Goal: Information Seeking & Learning: Compare options

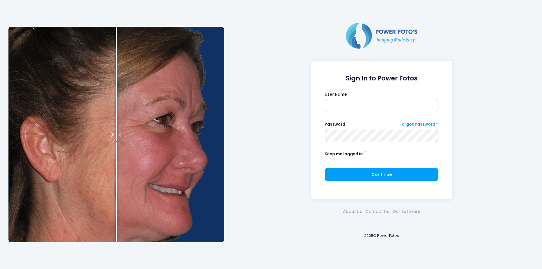
click at [381, 112] on form "Sign In to Power Fotos User Name Password Forgot Password ? Keep me logged in C…" at bounding box center [382, 130] width 114 height 111
click at [381, 112] on input "text" at bounding box center [382, 105] width 114 height 13
type input "********"
click button "submit" at bounding box center [0, 0] width 0 height 0
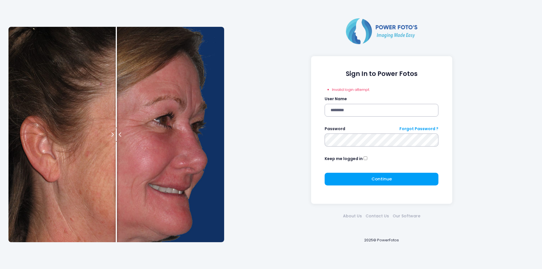
click button "submit" at bounding box center [0, 0] width 0 height 0
click at [373, 176] on span "Continue" at bounding box center [382, 179] width 20 height 6
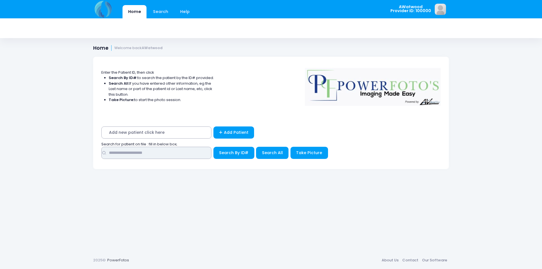
click at [152, 151] on input "text" at bounding box center [156, 153] width 110 height 12
type input "*****"
click at [259, 155] on button "Search All" at bounding box center [272, 153] width 32 height 12
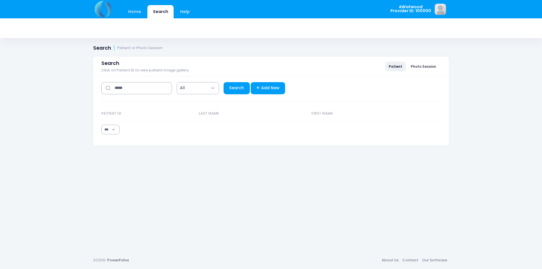
select select "***"
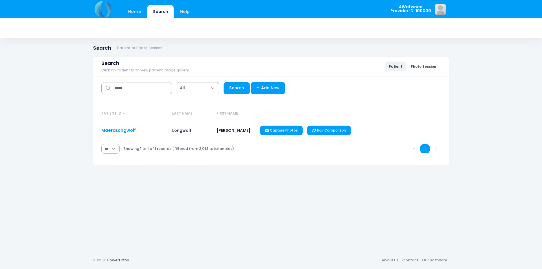
click at [128, 133] on link "MaeraLongwolf" at bounding box center [118, 130] width 34 height 6
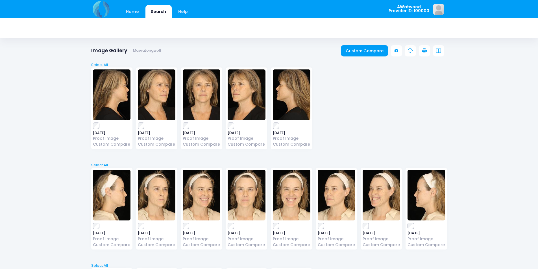
click at [385, 53] on link "Custom Compare" at bounding box center [364, 50] width 47 height 11
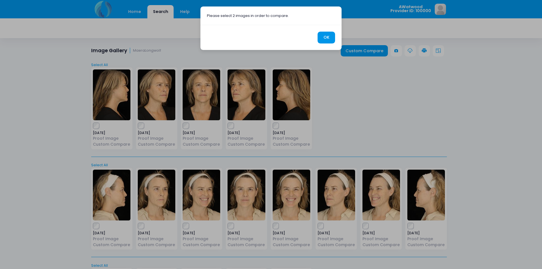
click at [331, 39] on button "OK" at bounding box center [327, 38] width 18 height 12
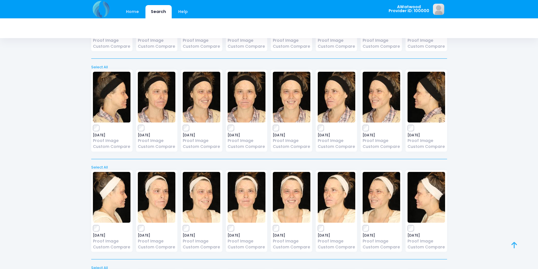
scroll to position [8850, 0]
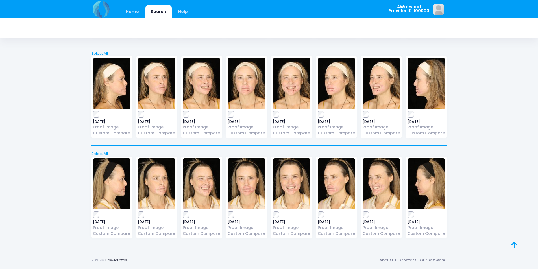
click at [253, 194] on img at bounding box center [247, 183] width 38 height 51
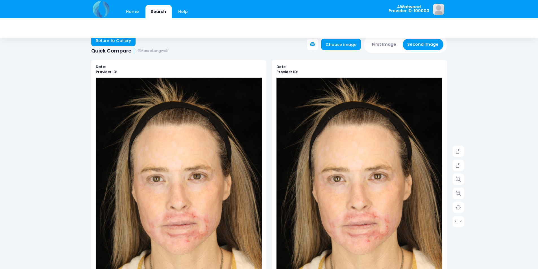
scroll to position [28, 0]
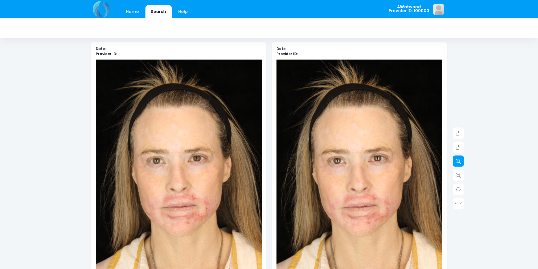
click at [454, 163] on link at bounding box center [458, 161] width 11 height 11
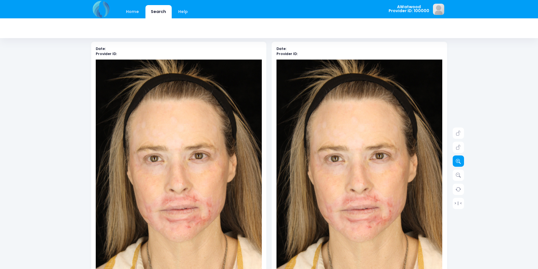
click at [454, 163] on link at bounding box center [458, 161] width 11 height 11
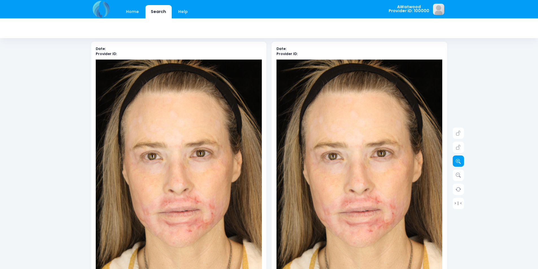
click at [454, 163] on link at bounding box center [458, 161] width 11 height 11
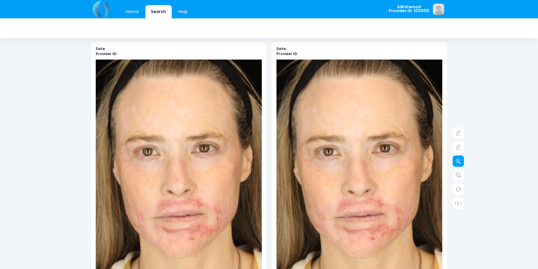
click at [454, 163] on link at bounding box center [458, 161] width 11 height 11
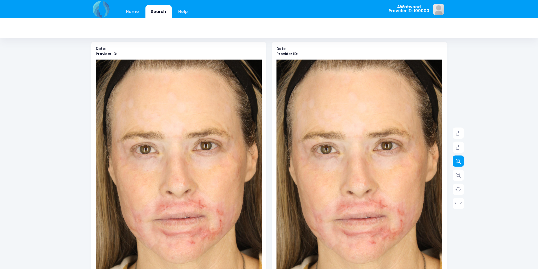
click at [454, 163] on link at bounding box center [458, 161] width 11 height 11
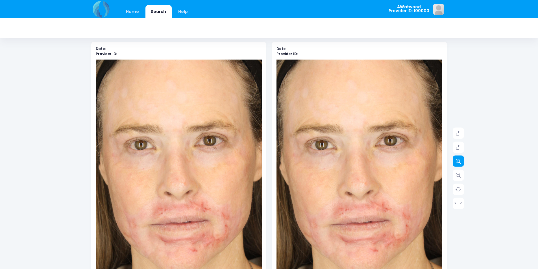
click at [454, 163] on link at bounding box center [458, 161] width 11 height 11
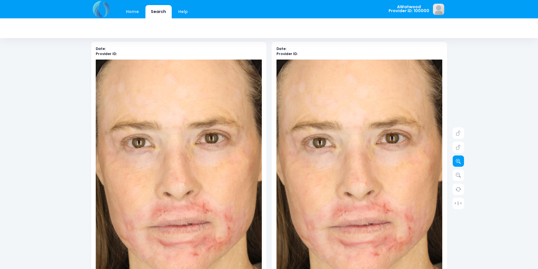
click at [454, 163] on link at bounding box center [458, 161] width 11 height 11
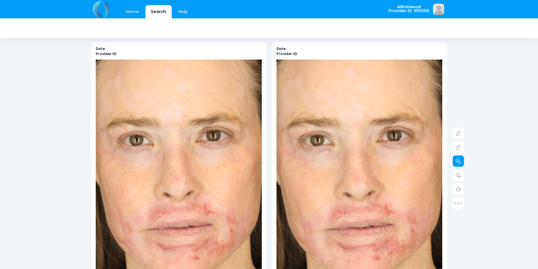
click at [454, 163] on link at bounding box center [458, 161] width 11 height 11
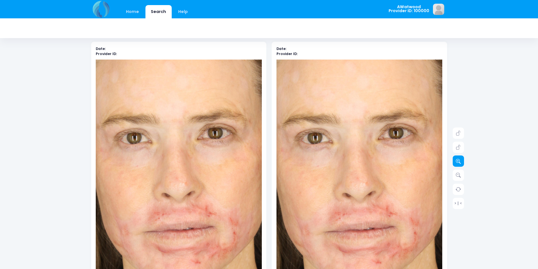
click at [454, 163] on link at bounding box center [458, 161] width 11 height 11
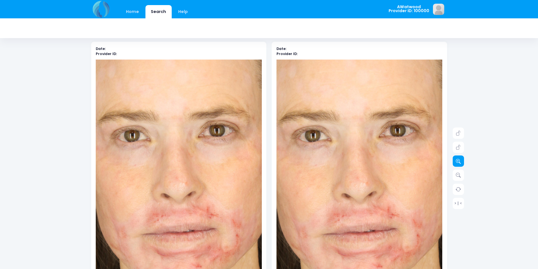
click at [454, 163] on link at bounding box center [458, 161] width 11 height 11
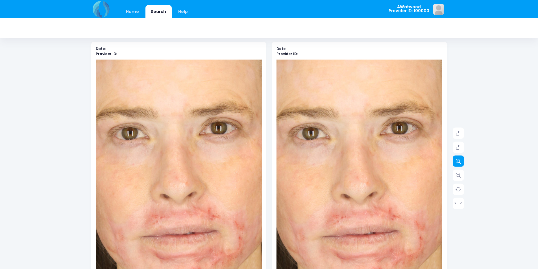
click at [454, 163] on link at bounding box center [458, 161] width 11 height 11
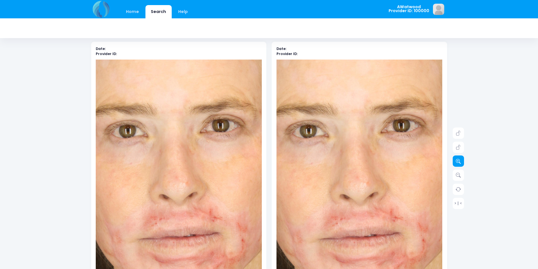
click at [454, 163] on link at bounding box center [458, 161] width 11 height 11
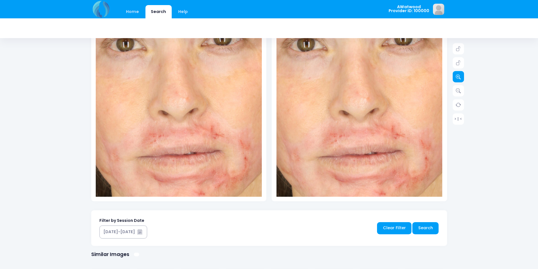
scroll to position [113, 0]
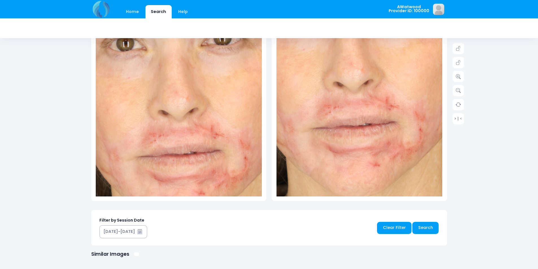
click at [364, 104] on img at bounding box center [354, 71] width 399 height 598
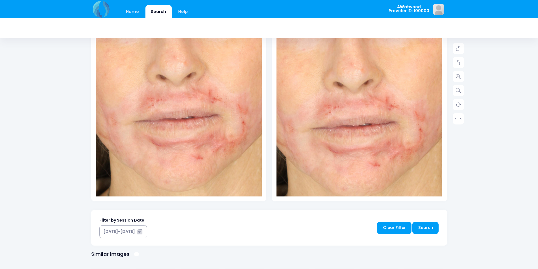
click at [180, 108] on img at bounding box center [176, 64] width 399 height 598
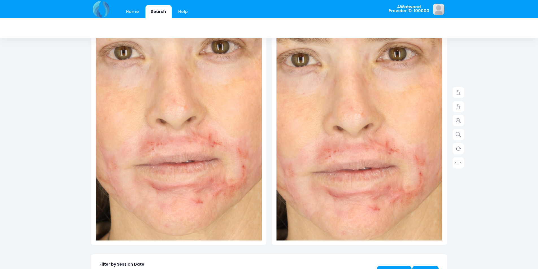
scroll to position [57, 0]
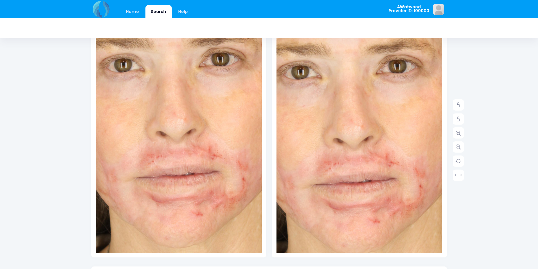
click at [331, 118] on img at bounding box center [354, 128] width 399 height 598
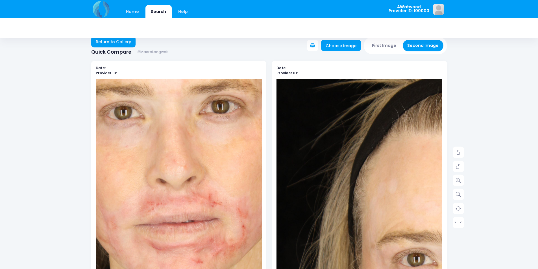
scroll to position [0, 0]
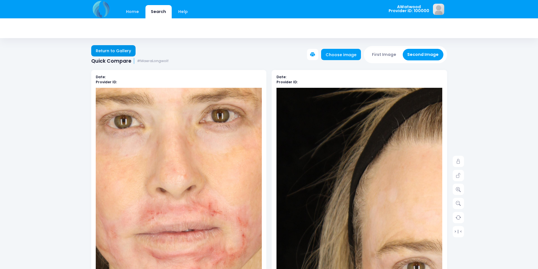
click at [115, 53] on link "Return to Gallery" at bounding box center [113, 50] width 45 height 11
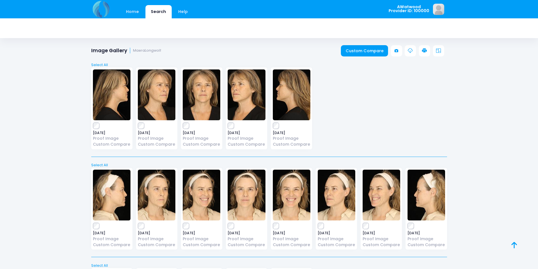
click at [256, 203] on img at bounding box center [247, 195] width 38 height 51
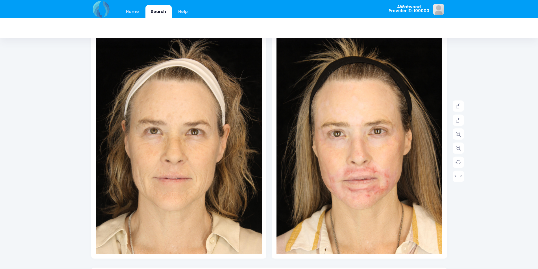
scroll to position [57, 0]
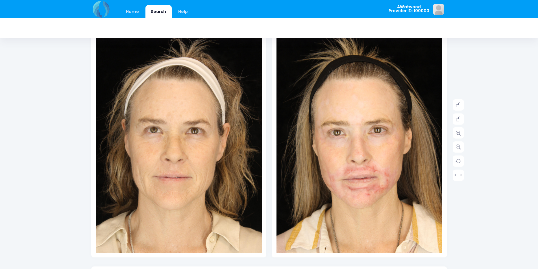
click at [464, 132] on div "Home Search Help AWatwood Logout" at bounding box center [269, 210] width 538 height 535
click at [462, 133] on link at bounding box center [458, 132] width 11 height 11
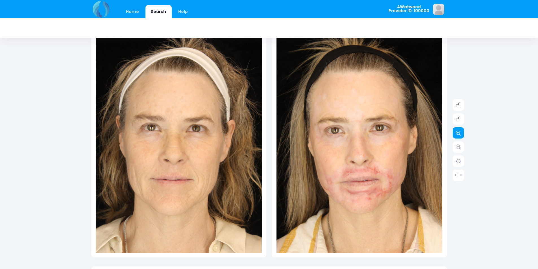
click at [462, 133] on link at bounding box center [458, 132] width 11 height 11
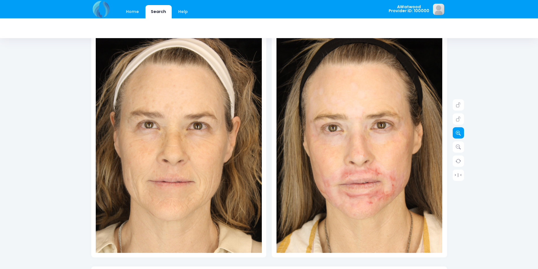
click at [462, 133] on link at bounding box center [458, 132] width 11 height 11
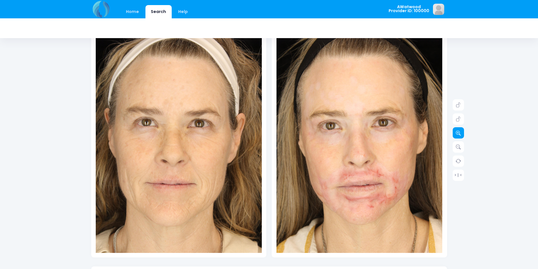
click at [462, 133] on link at bounding box center [458, 132] width 11 height 11
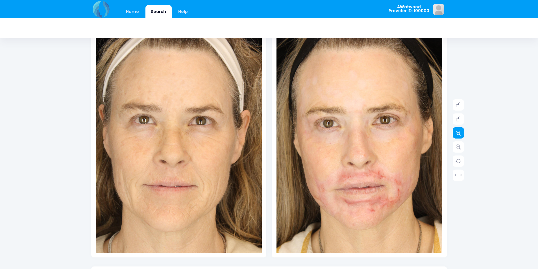
click at [462, 133] on link at bounding box center [458, 132] width 11 height 11
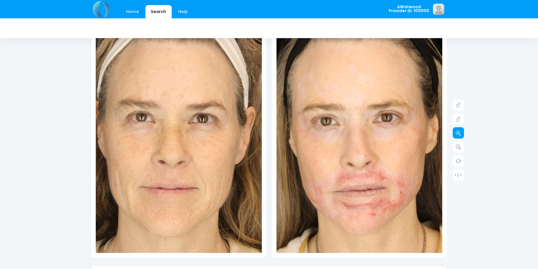
click at [462, 133] on link at bounding box center [458, 132] width 11 height 11
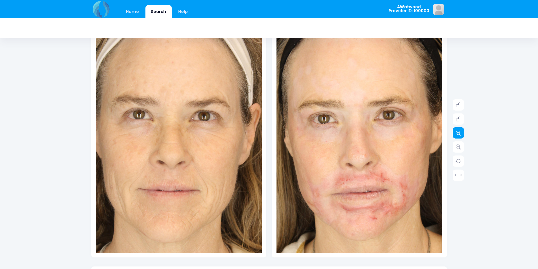
click at [462, 133] on link at bounding box center [458, 132] width 11 height 11
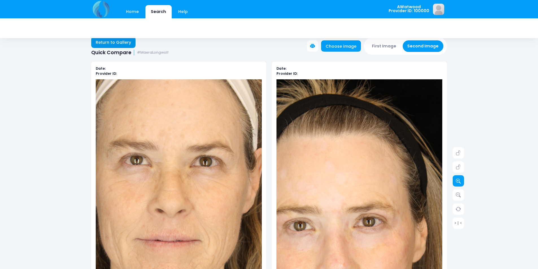
scroll to position [0, 0]
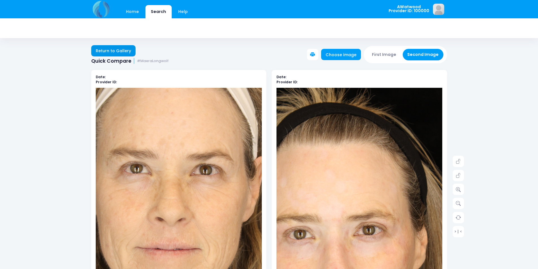
click at [126, 48] on link "Return to Gallery" at bounding box center [113, 50] width 45 height 11
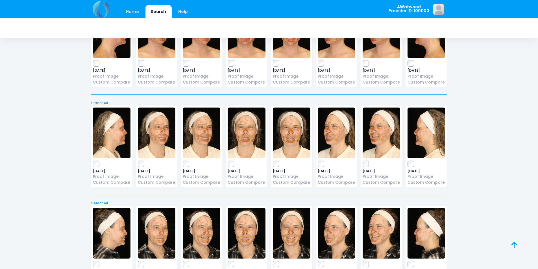
scroll to position [565, 0]
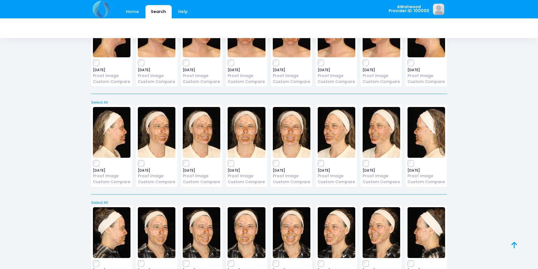
click at [307, 146] on img at bounding box center [292, 132] width 38 height 51
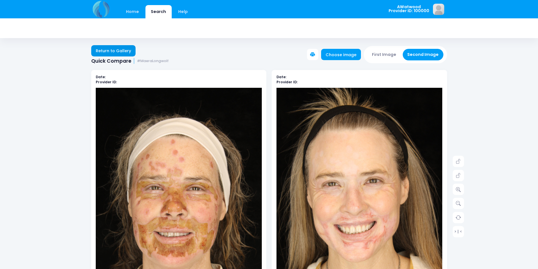
click at [114, 49] on link "Return to Gallery" at bounding box center [113, 50] width 45 height 11
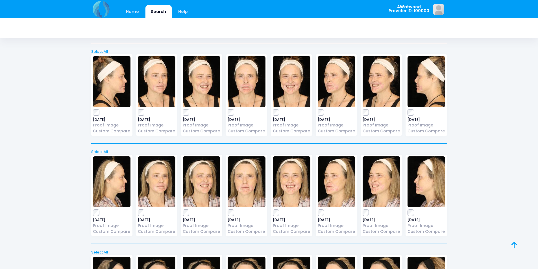
scroll to position [7035, 0]
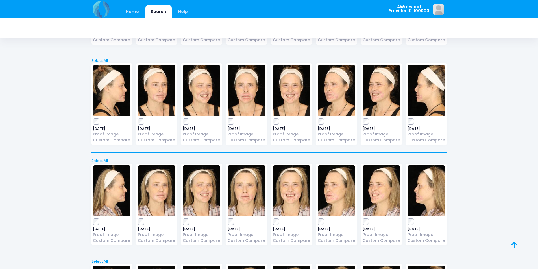
click at [259, 89] on img at bounding box center [247, 90] width 38 height 51
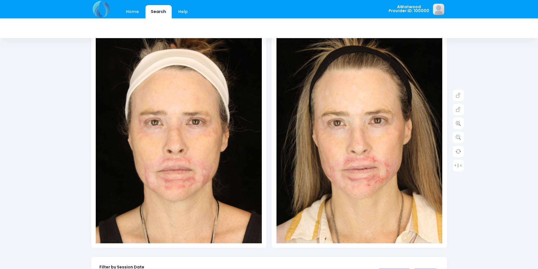
scroll to position [57, 0]
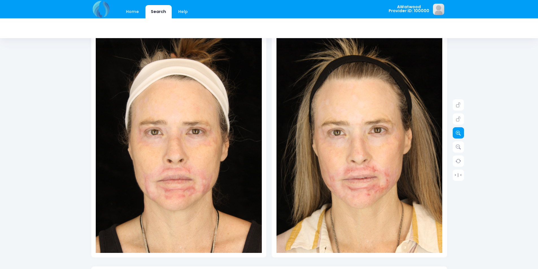
click at [462, 134] on link at bounding box center [458, 132] width 11 height 11
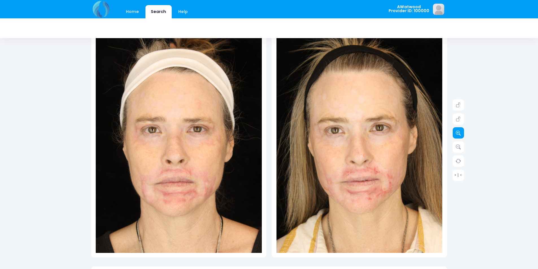
click at [462, 134] on link at bounding box center [458, 132] width 11 height 11
click at [463, 134] on link at bounding box center [458, 132] width 11 height 11
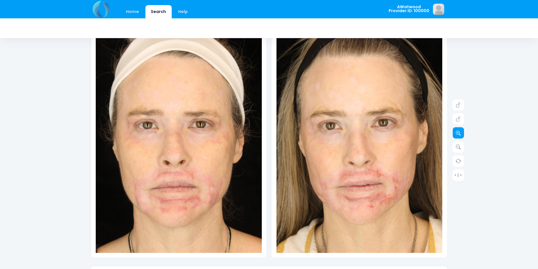
click at [463, 134] on link at bounding box center [458, 132] width 11 height 11
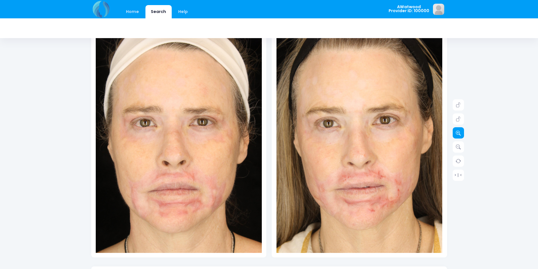
click at [463, 134] on link at bounding box center [458, 132] width 11 height 11
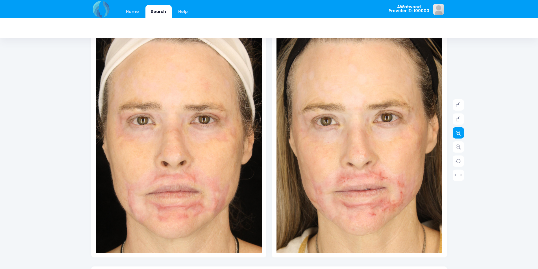
click at [463, 134] on link at bounding box center [458, 132] width 11 height 11
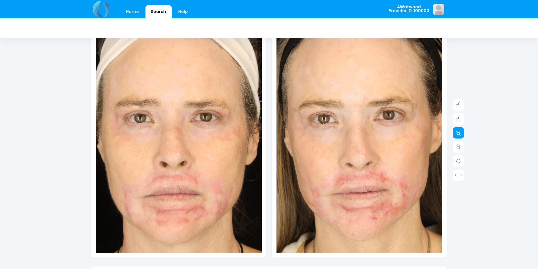
click at [463, 134] on link at bounding box center [458, 132] width 11 height 11
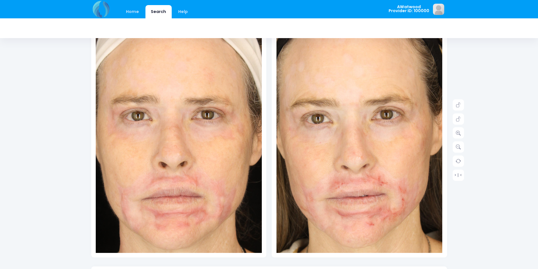
click at [365, 140] on img at bounding box center [355, 157] width 282 height 423
